Goal: Communication & Community: Share content

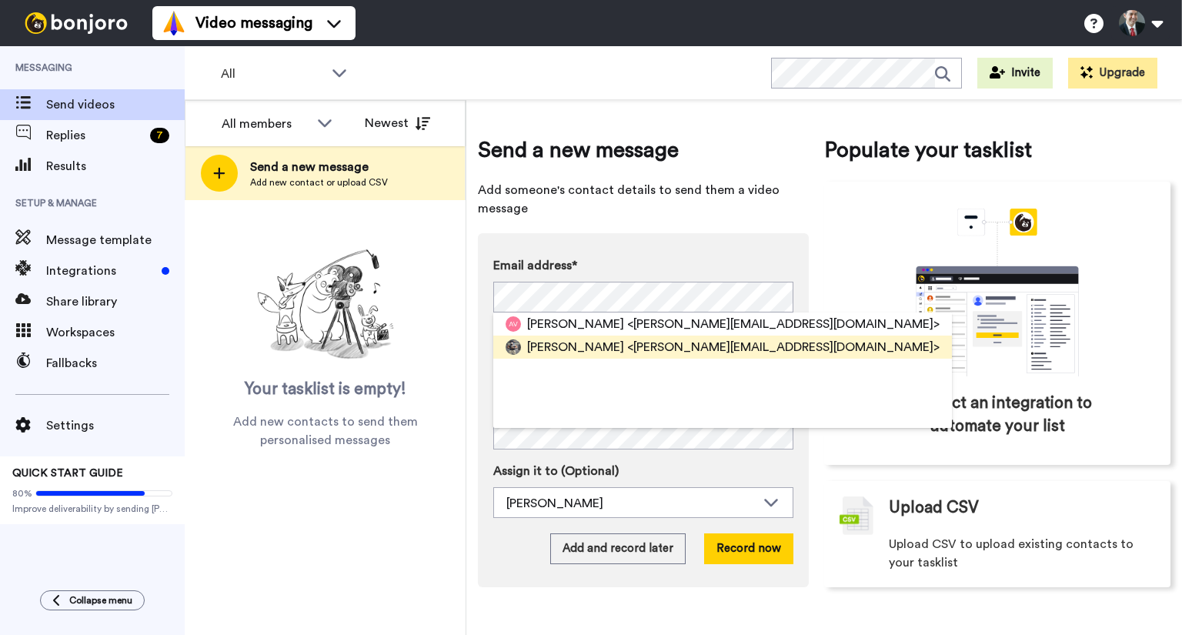
click at [609, 343] on span "Viktar Khalimonchyk" at bounding box center [575, 347] width 97 height 18
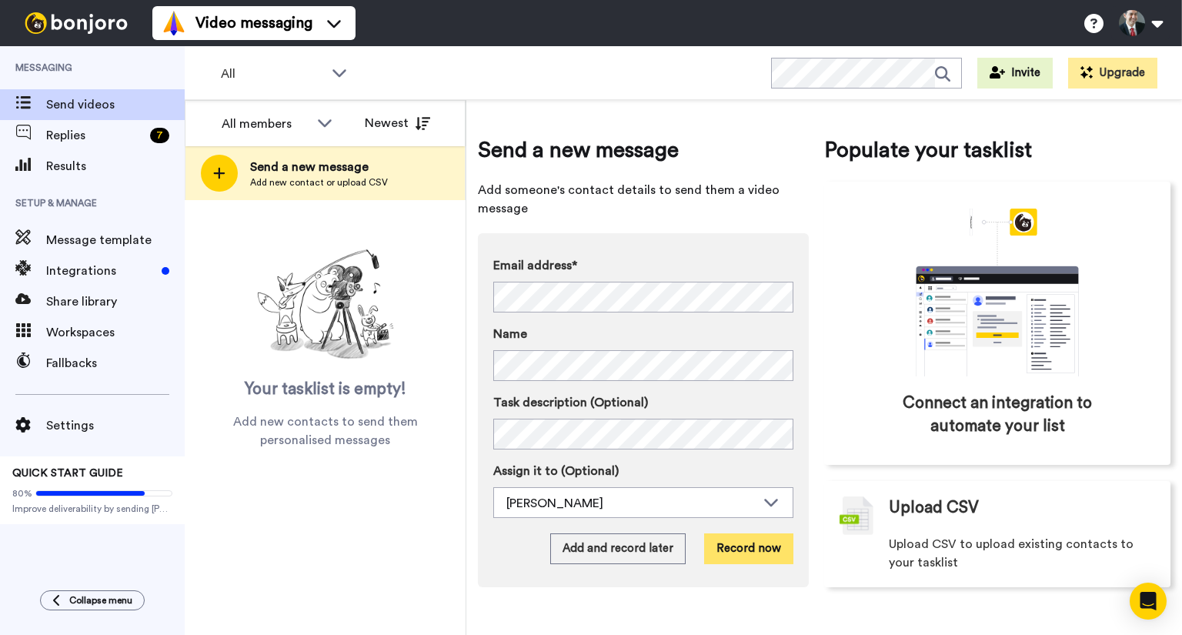
click at [729, 549] on button "Record now" at bounding box center [748, 548] width 89 height 31
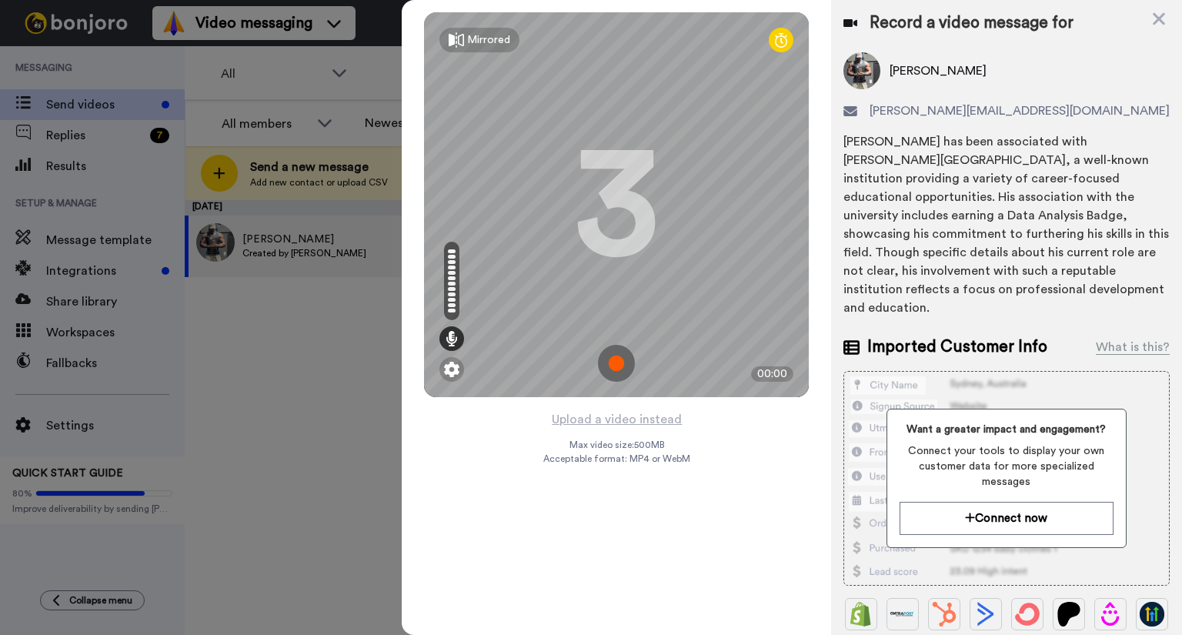
click at [620, 362] on img at bounding box center [616, 363] width 37 height 37
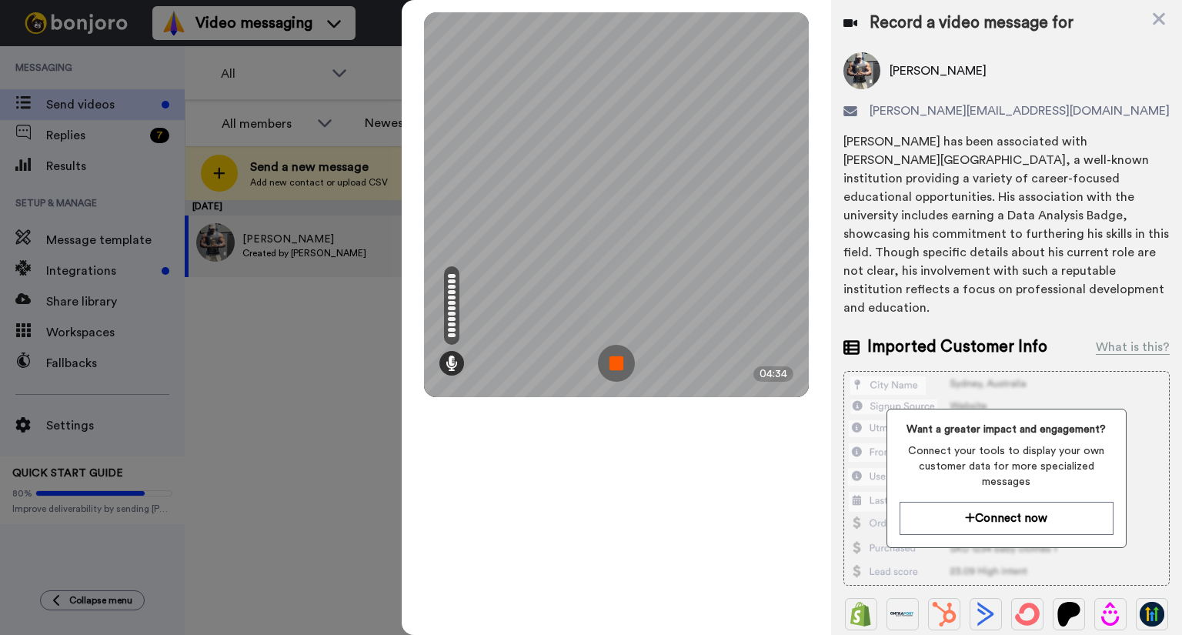
click at [616, 362] on img at bounding box center [616, 363] width 37 height 37
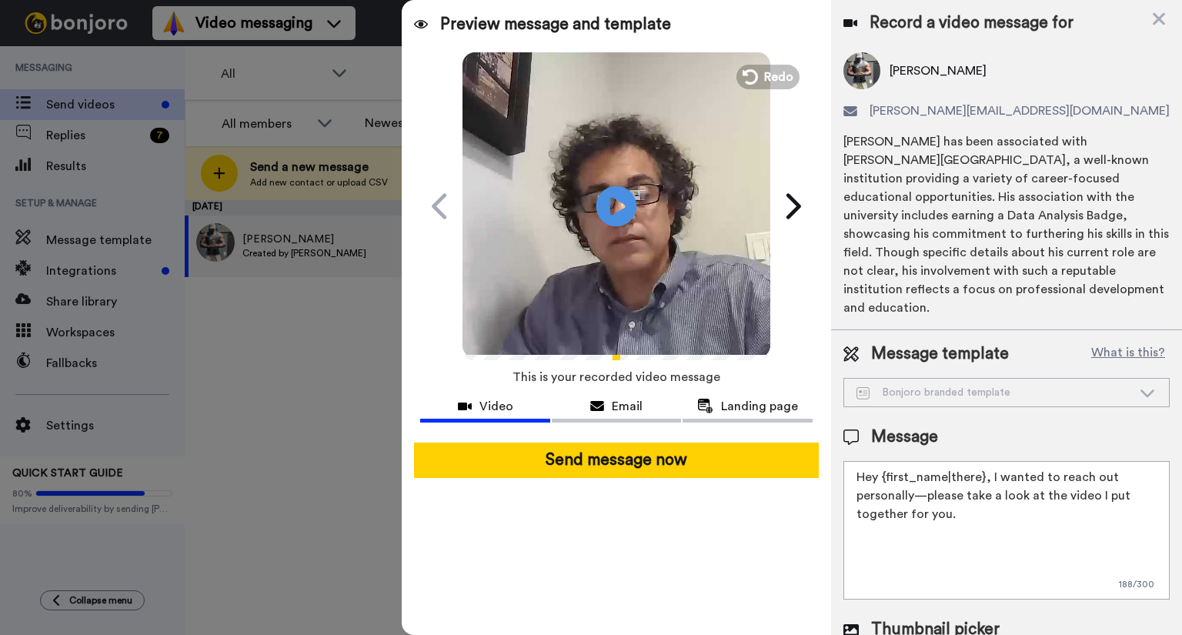
click at [619, 209] on icon "Play/Pause" at bounding box center [616, 205] width 41 height 73
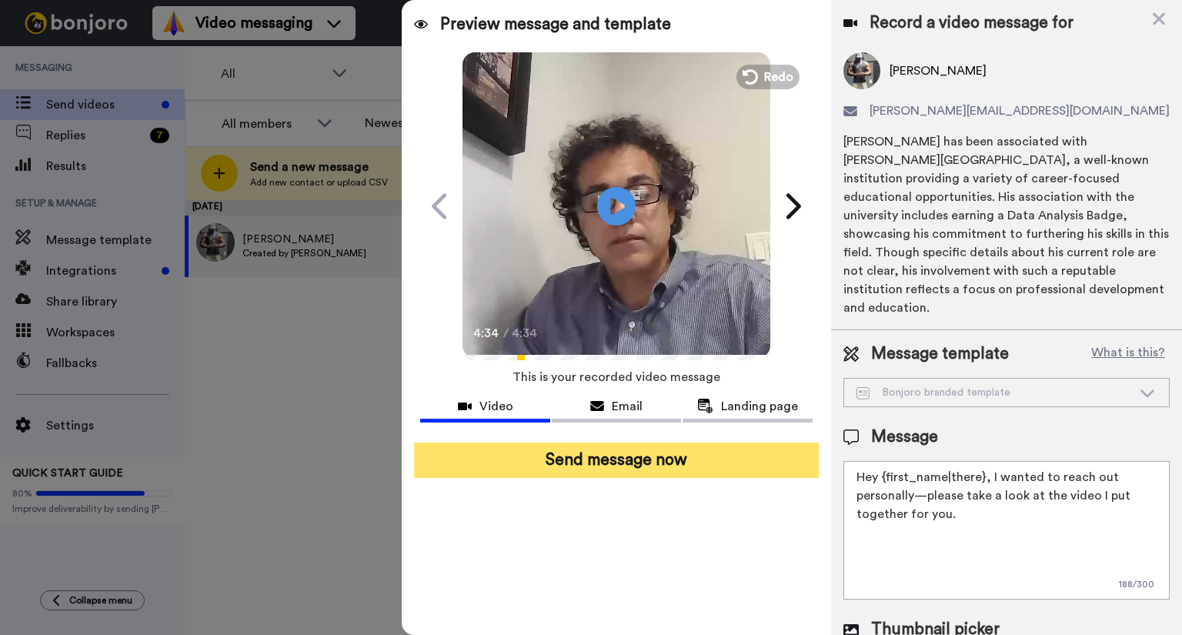
click at [593, 457] on button "Send message now" at bounding box center [616, 459] width 405 height 35
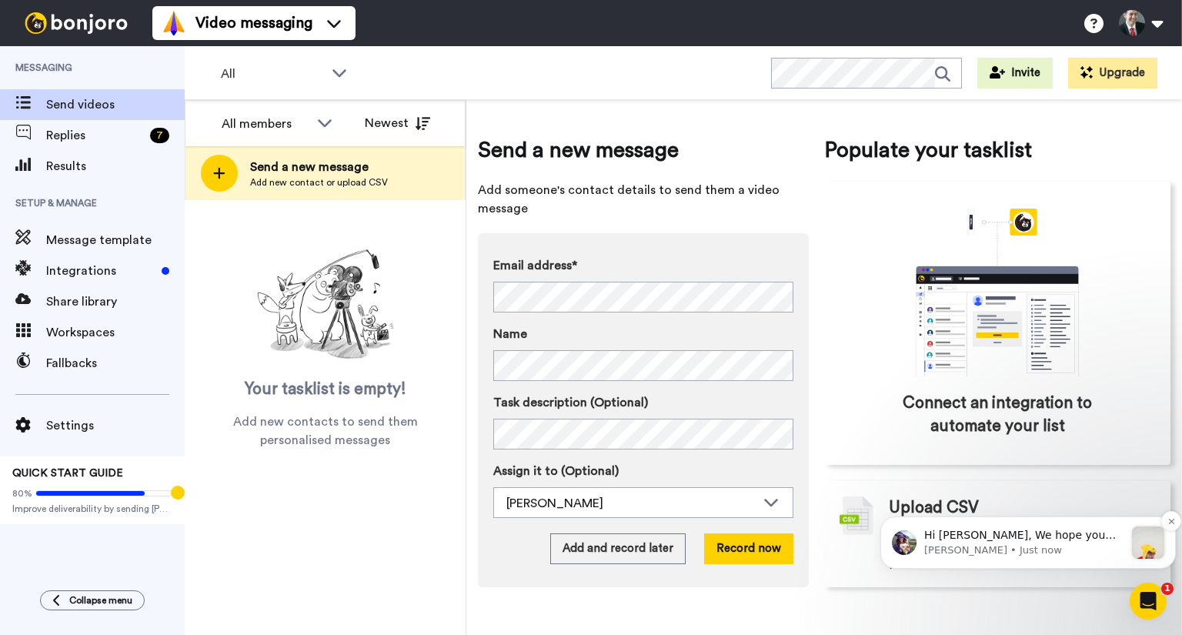
click at [1028, 536] on p "Hi Anthony, We hope you and your customers have been having a great time with B…" at bounding box center [1024, 535] width 200 height 15
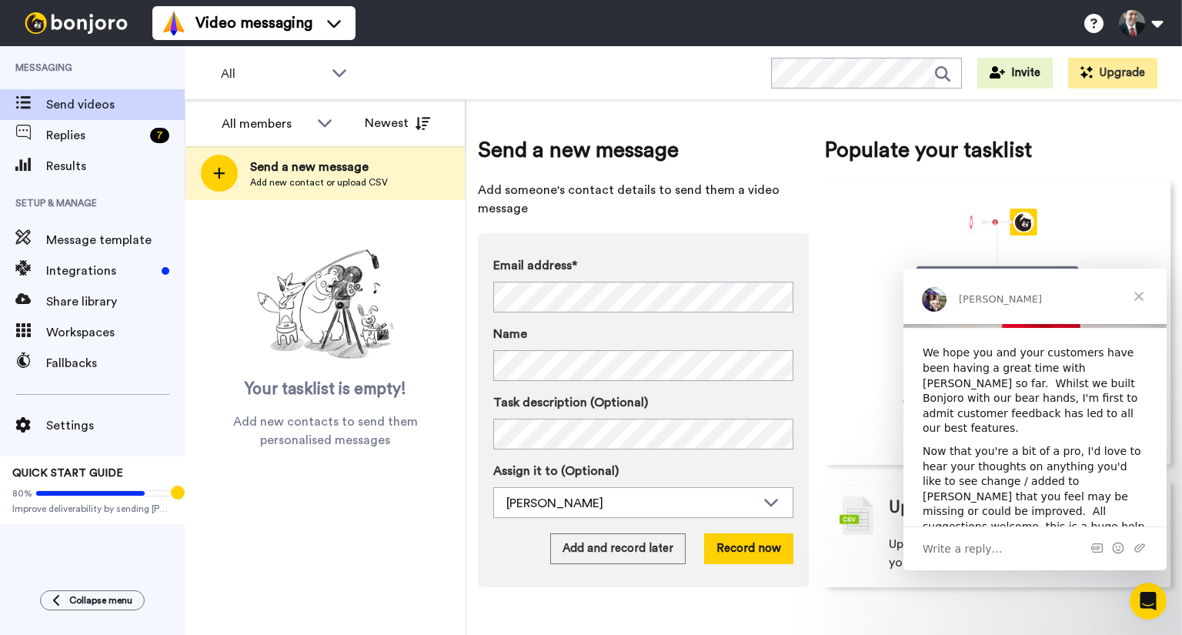
scroll to position [182, 0]
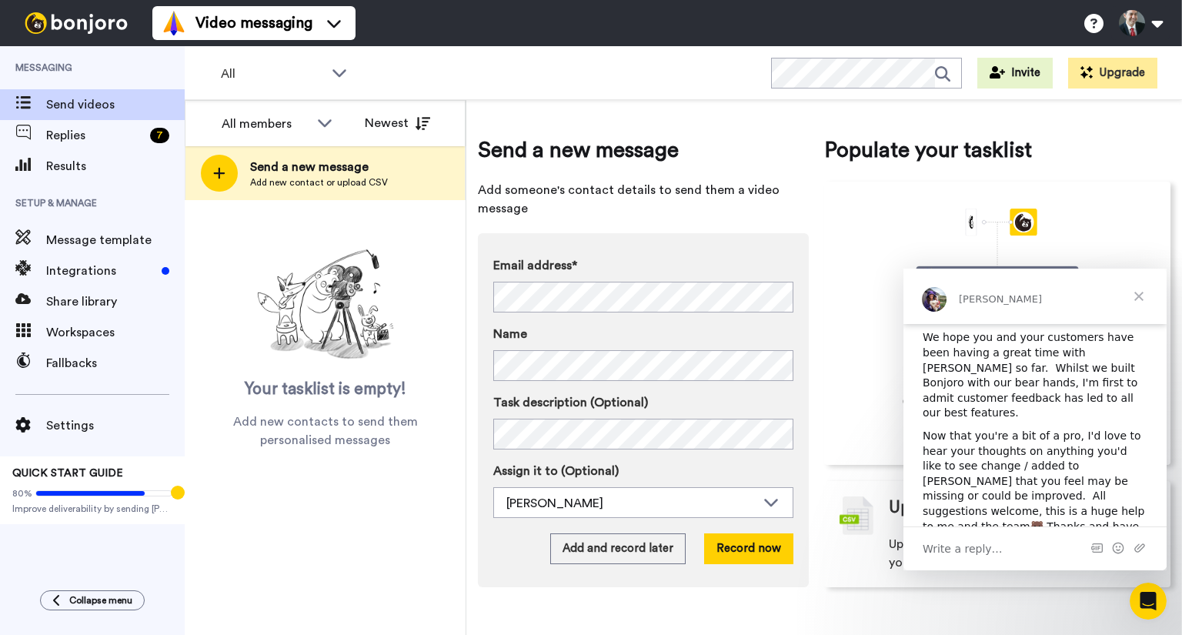
click at [1139, 294] on span "Close" at bounding box center [1138, 296] width 55 height 55
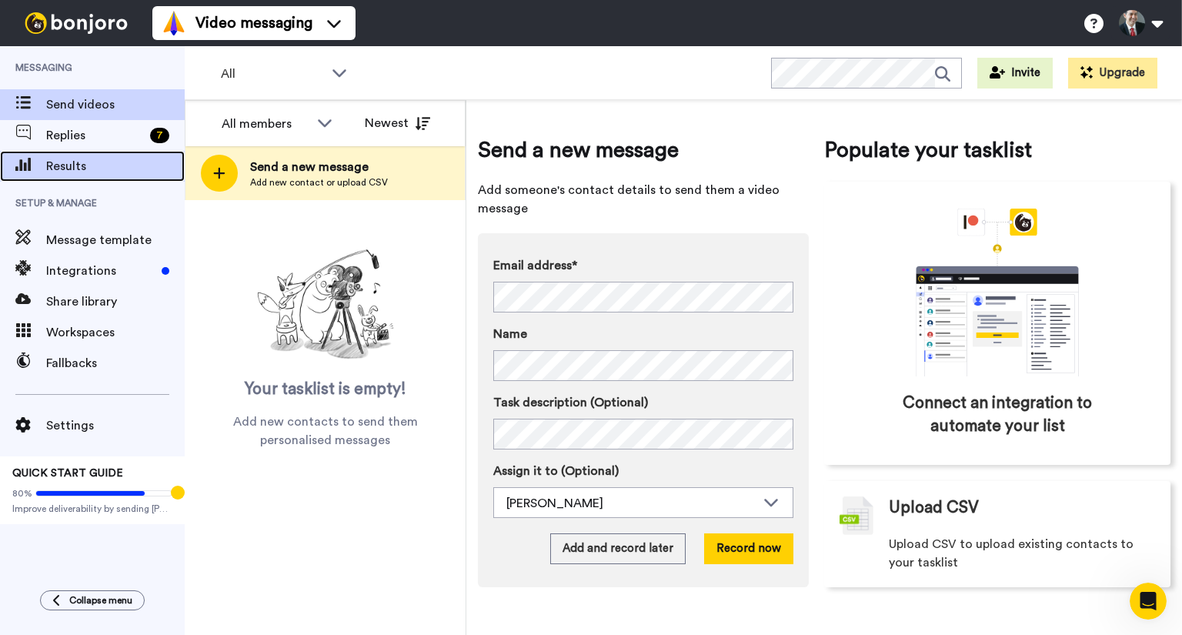
click at [82, 163] on span "Results" at bounding box center [115, 166] width 138 height 18
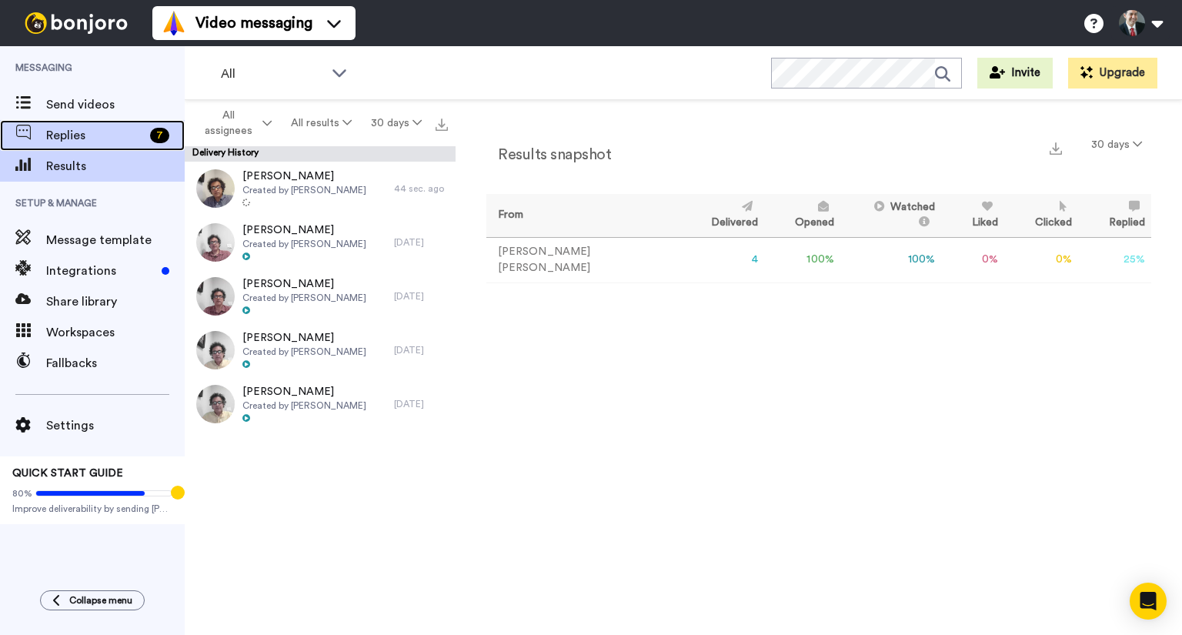
click at [69, 135] on span "Replies" at bounding box center [95, 135] width 98 height 18
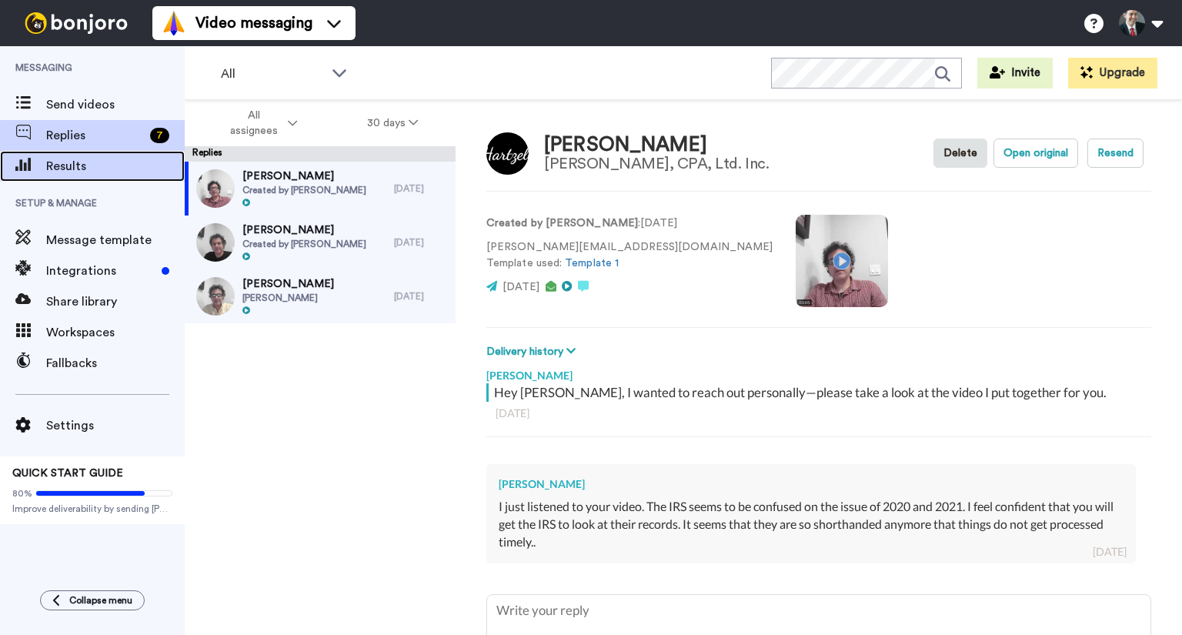
click at [71, 165] on span "Results" at bounding box center [115, 166] width 138 height 18
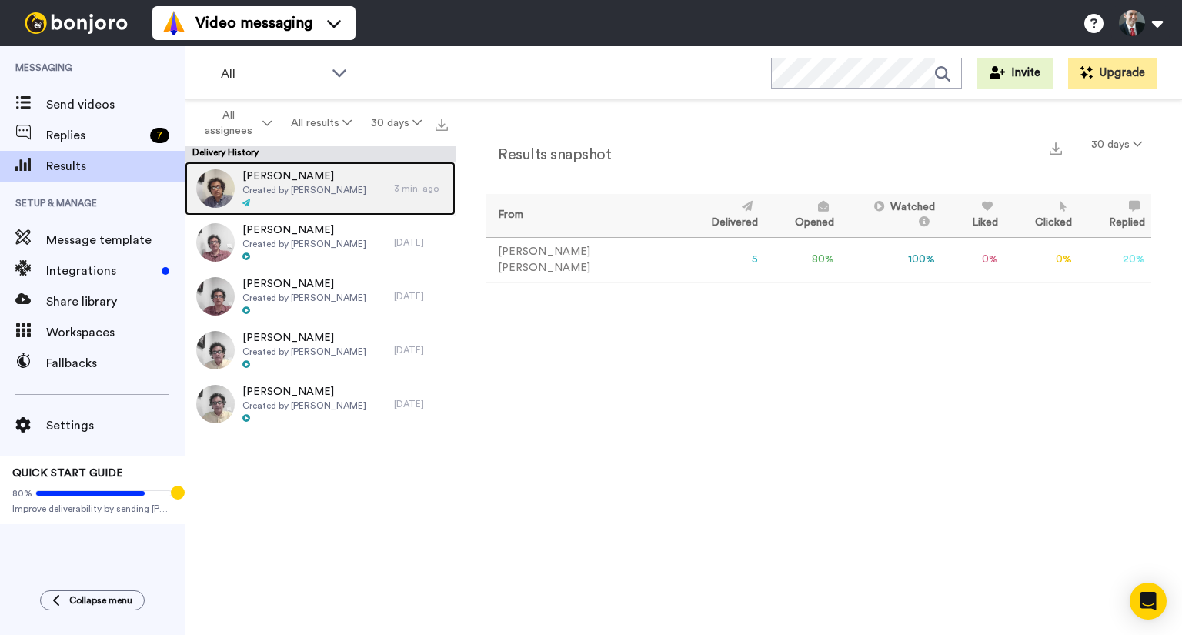
click at [212, 185] on img at bounding box center [215, 188] width 38 height 38
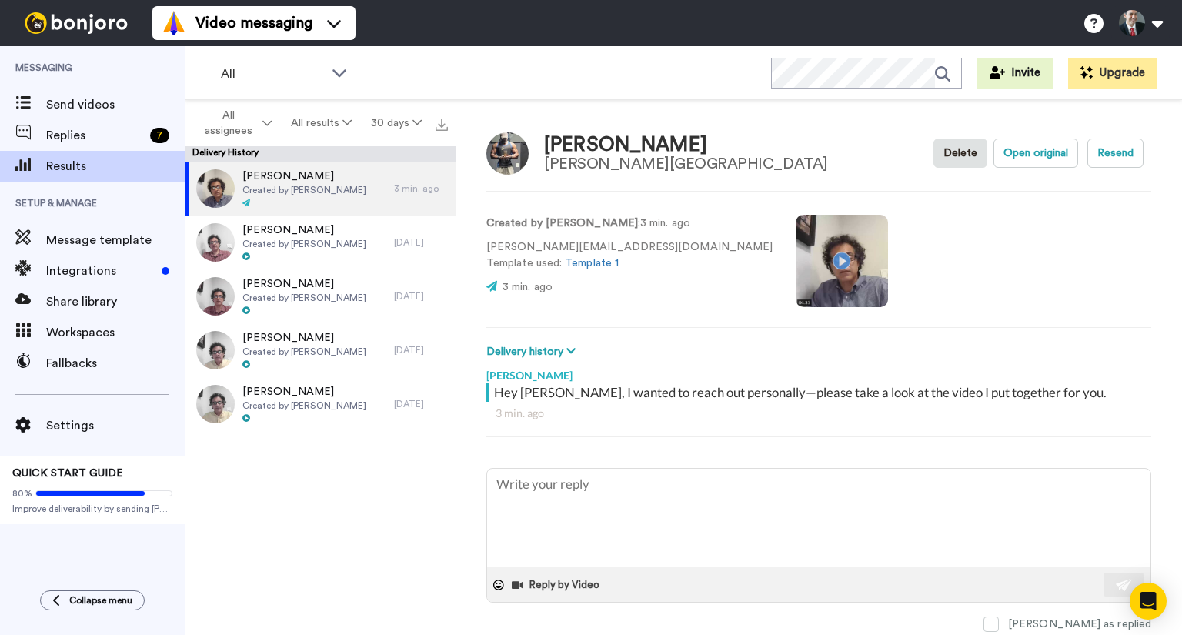
click at [796, 259] on video at bounding box center [842, 261] width 92 height 92
click at [796, 260] on video at bounding box center [842, 261] width 92 height 92
click at [796, 256] on video at bounding box center [842, 261] width 92 height 92
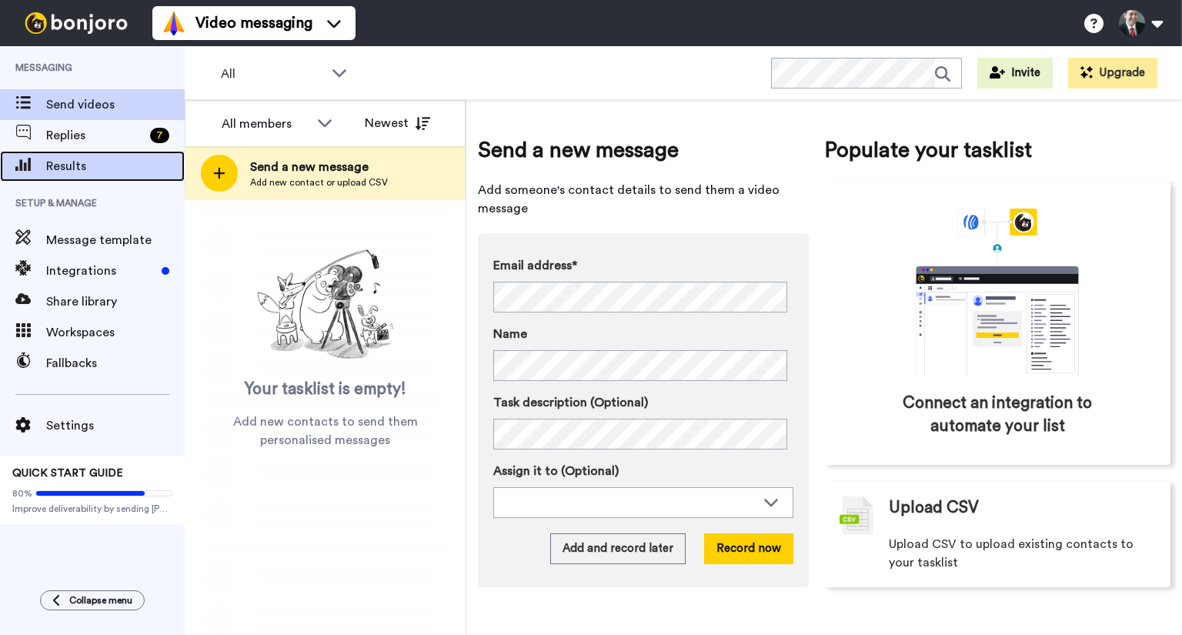
click at [71, 162] on span "Results" at bounding box center [115, 166] width 138 height 18
